Goal: Task Accomplishment & Management: Manage account settings

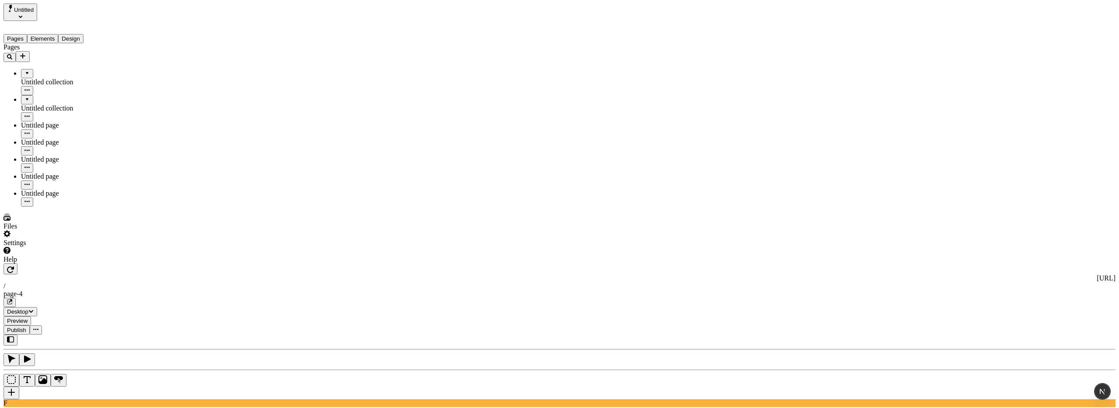
click at [32, 247] on div "Settings" at bounding box center [55, 243] width 105 height 8
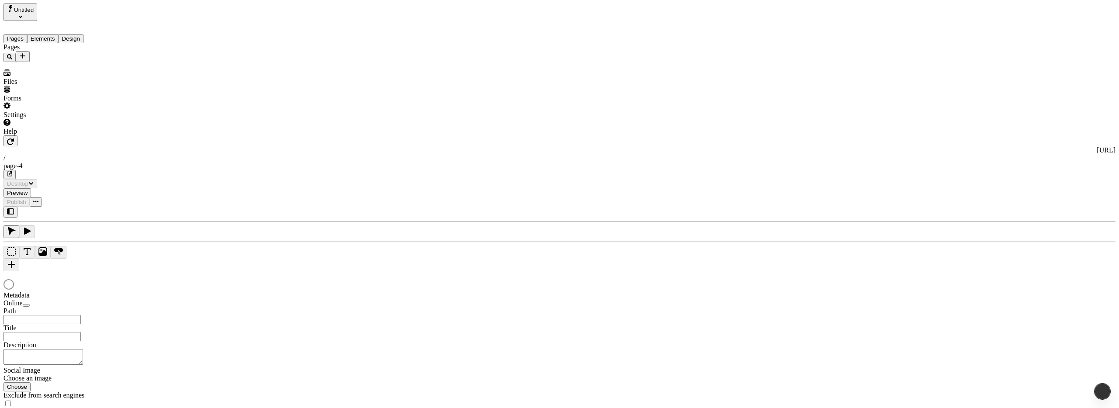
type input "/page-4"
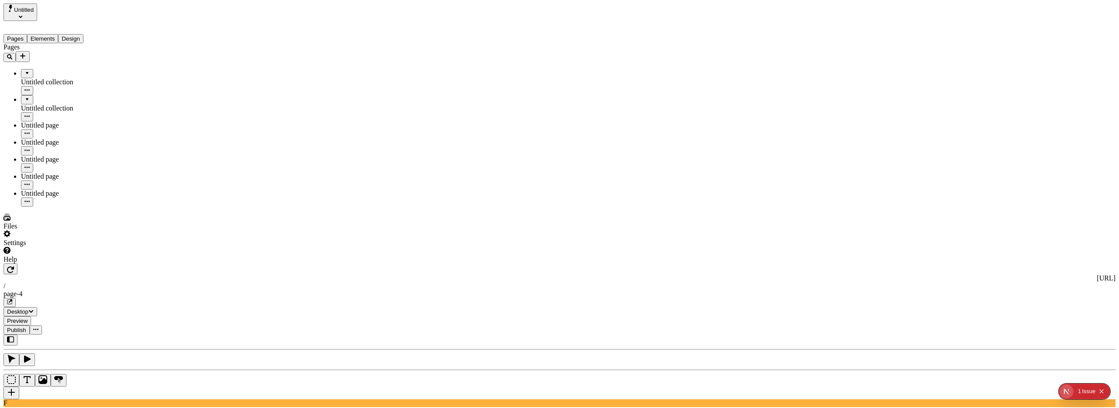
click at [35, 247] on div "Settings" at bounding box center [55, 243] width 105 height 8
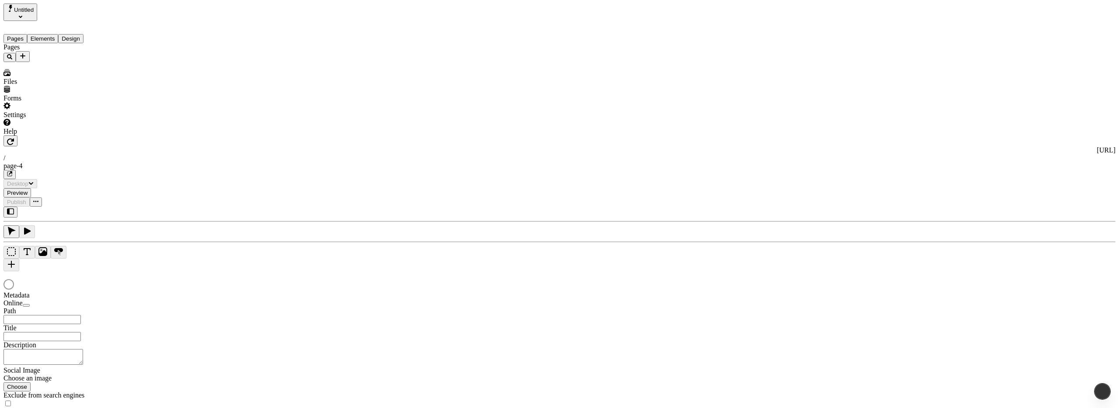
type input "/page-4"
